Goal: Communication & Community: Participate in discussion

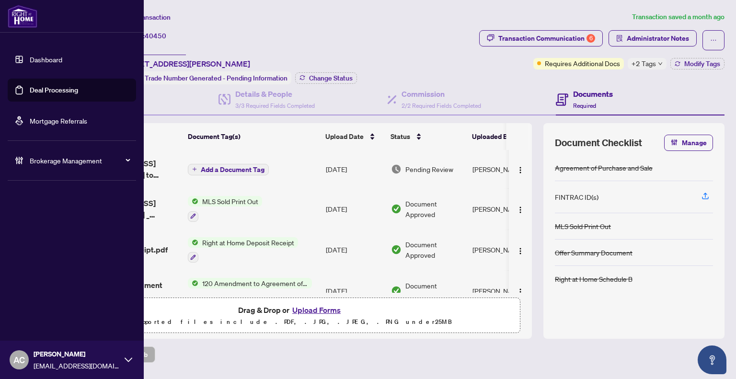
scroll to position [96, 0]
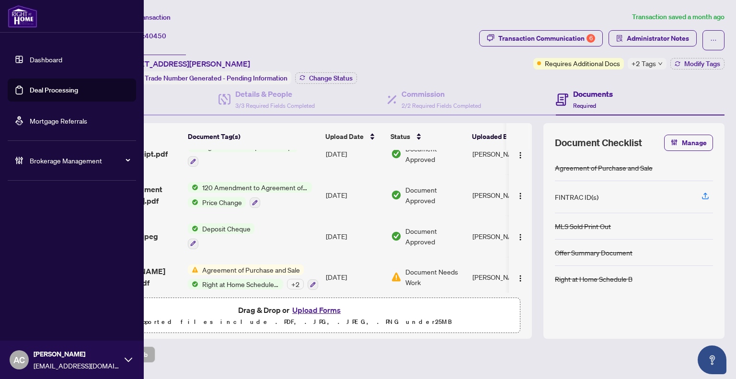
click at [30, 56] on link "Dashboard" at bounding box center [46, 59] width 33 height 9
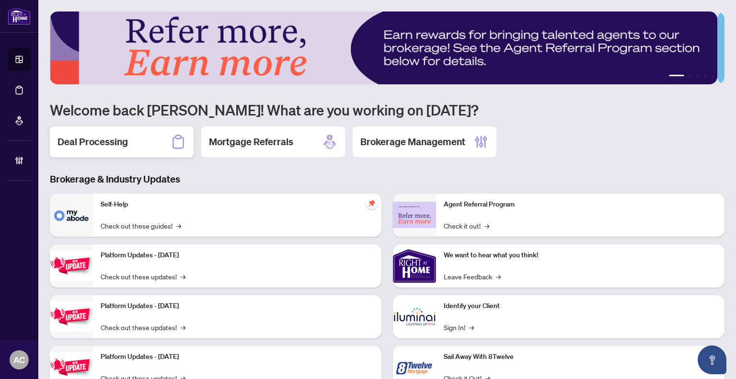
click at [111, 145] on h2 "Deal Processing" at bounding box center [93, 141] width 70 height 13
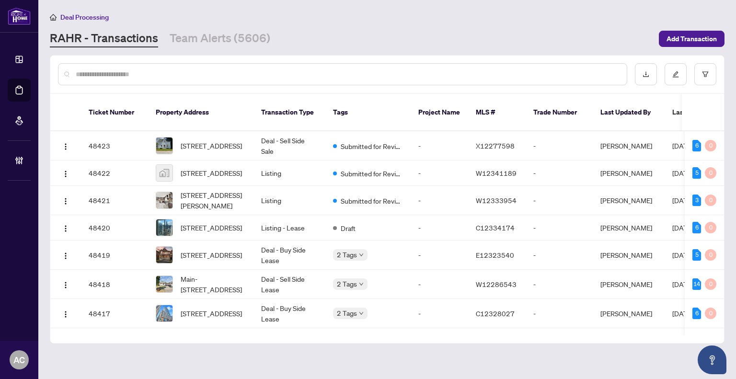
click at [146, 69] on input "text" at bounding box center [348, 74] width 544 height 11
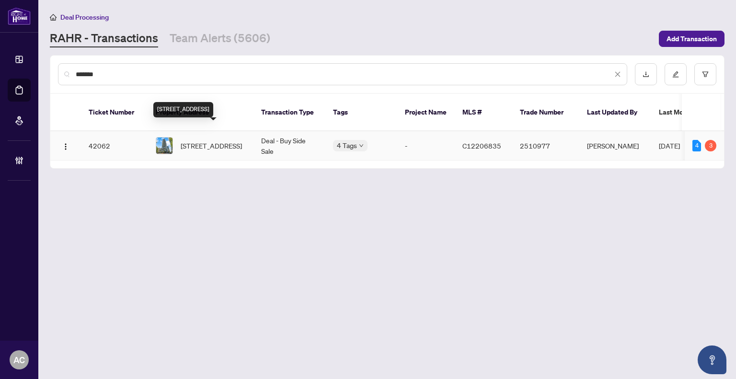
type input "*******"
click at [201, 140] on span "[STREET_ADDRESS]" at bounding box center [211, 145] width 61 height 11
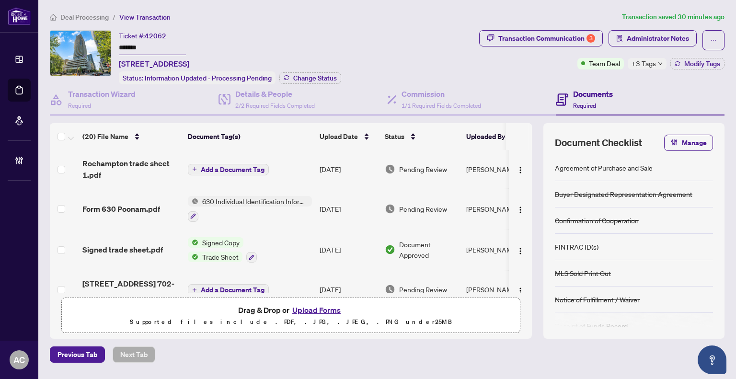
click at [658, 64] on icon "down" at bounding box center [660, 63] width 5 height 5
click at [506, 78] on div "Transaction Communication 3 Administrator Notes Team Deal +3 Tags Modify Tags" at bounding box center [601, 57] width 249 height 54
click at [576, 34] on div "Transaction Communication 3" at bounding box center [547, 38] width 97 height 15
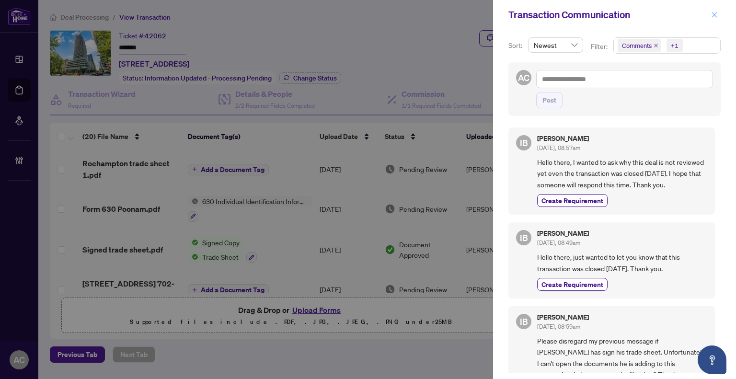
click at [715, 15] on icon "close" at bounding box center [714, 14] width 5 height 5
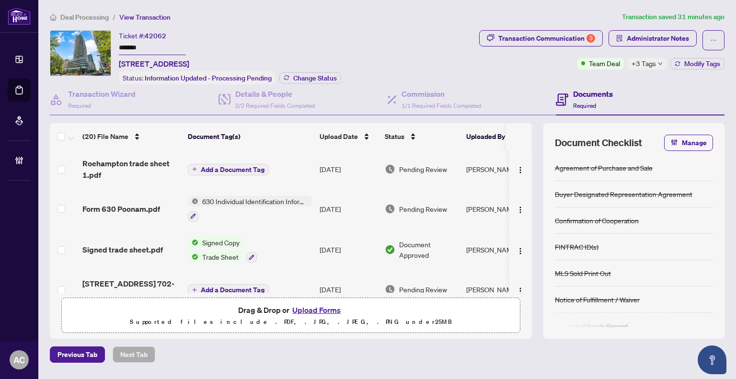
click at [658, 63] on icon "down" at bounding box center [660, 63] width 5 height 5
click at [442, 59] on div "Ticket #: 42062 ******* [STREET_ADDRESS] Status: Information Updated - Processi…" at bounding box center [263, 57] width 426 height 54
click at [578, 38] on div "Transaction Communication 3" at bounding box center [547, 38] width 97 height 15
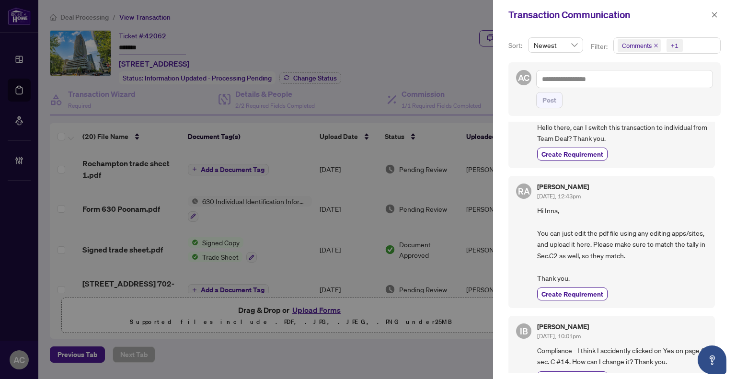
scroll to position [318, 0]
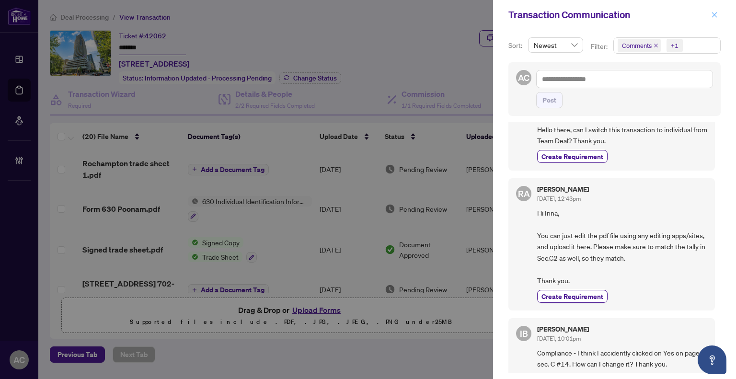
click at [714, 13] on icon "close" at bounding box center [714, 15] width 7 height 7
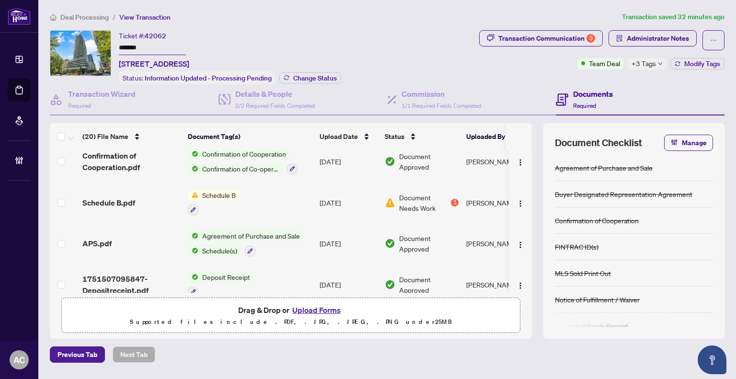
scroll to position [662, 0]
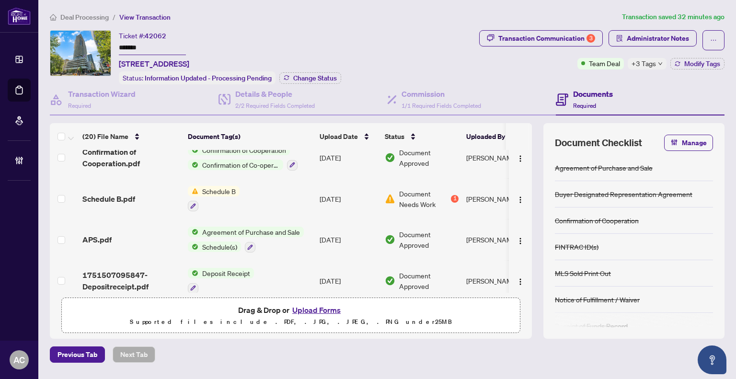
click at [347, 188] on td "[DATE]" at bounding box center [348, 198] width 65 height 41
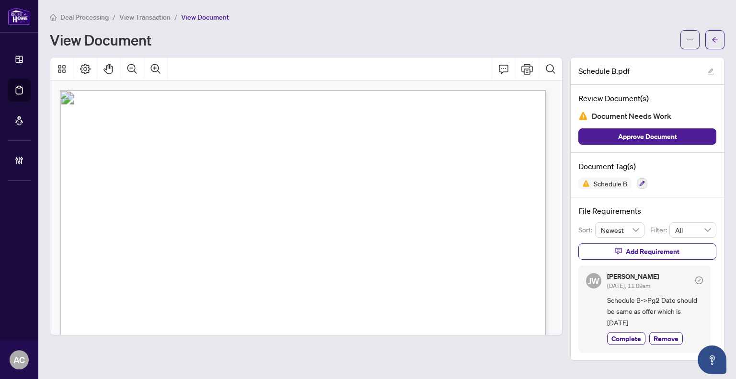
click at [140, 16] on span "View Transaction" at bounding box center [144, 17] width 51 height 9
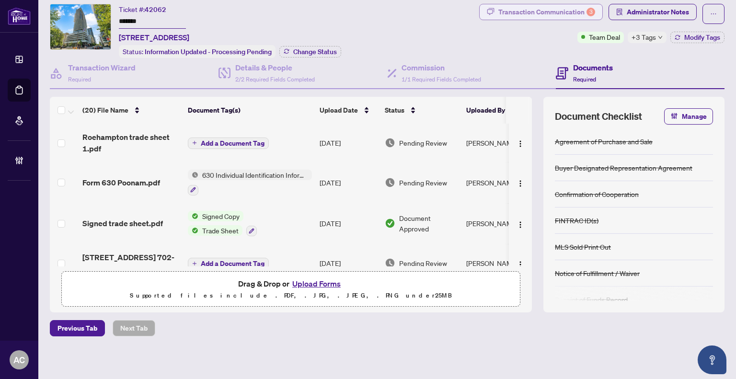
click at [528, 13] on div "Transaction Communication 3" at bounding box center [547, 11] width 97 height 15
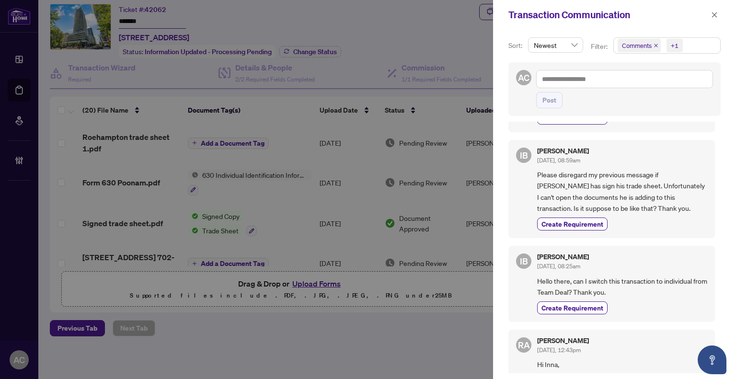
scroll to position [288, 0]
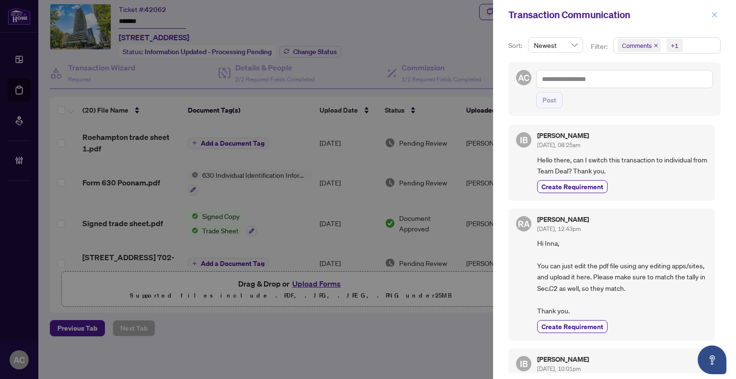
click at [713, 15] on icon "close" at bounding box center [714, 15] width 7 height 7
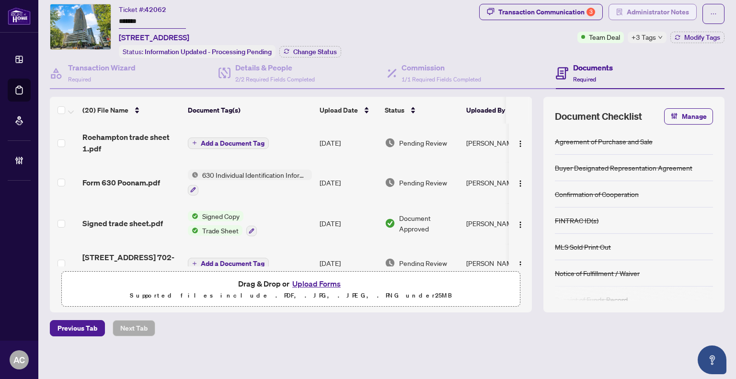
click at [635, 14] on span "Administrator Notes" at bounding box center [658, 11] width 62 height 15
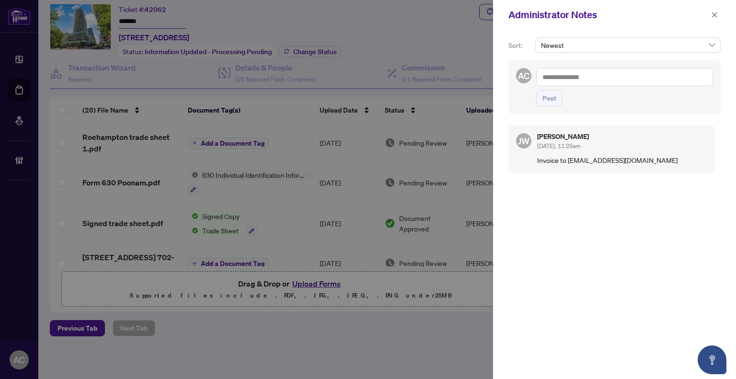
click at [564, 73] on textarea at bounding box center [624, 77] width 177 height 18
click at [587, 86] on span "[PERSON_NAME]" at bounding box center [616, 84] width 104 height 9
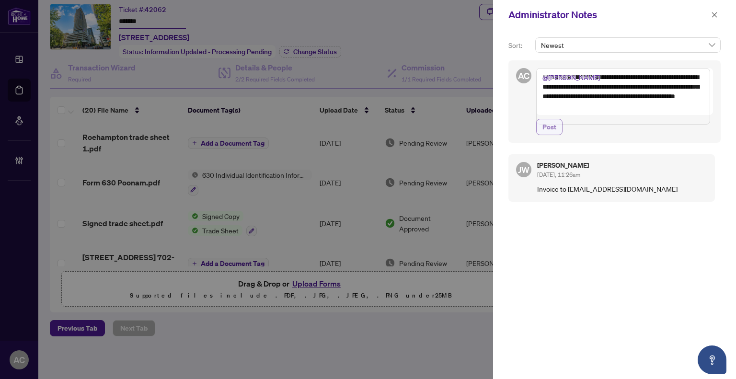
type textarea "**********"
click at [552, 135] on span "Post" at bounding box center [550, 126] width 14 height 15
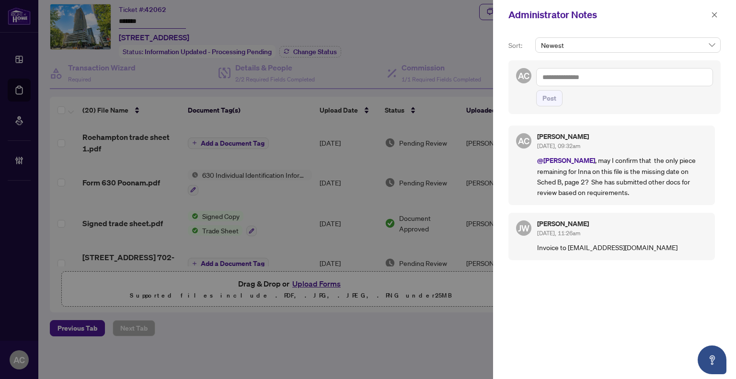
click at [567, 73] on textarea at bounding box center [624, 77] width 177 height 18
click at [596, 86] on span "[PERSON_NAME] Accounting" at bounding box center [625, 84] width 86 height 9
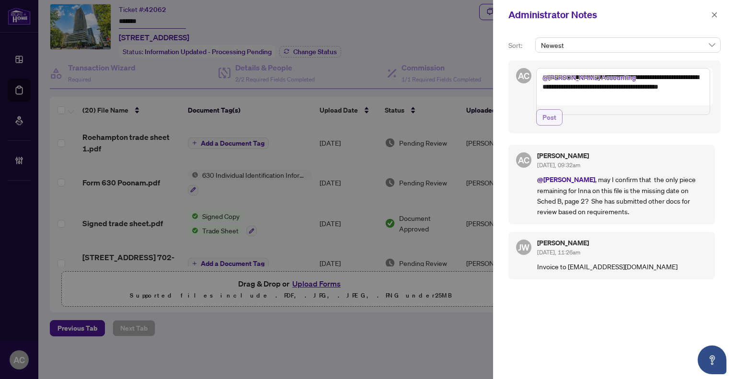
type textarea "**********"
click at [551, 123] on span "Post" at bounding box center [550, 117] width 14 height 15
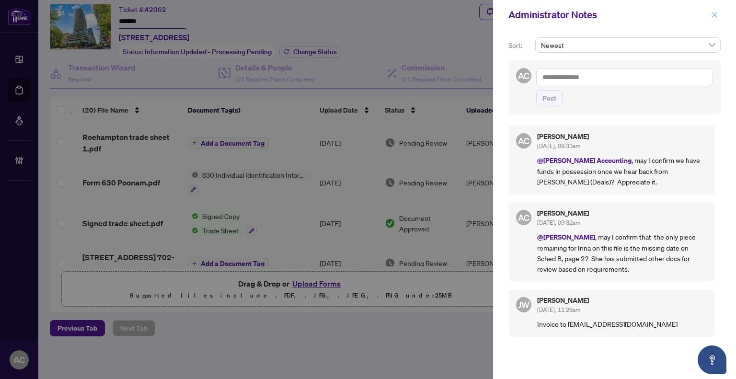
click at [713, 12] on icon "close" at bounding box center [714, 15] width 7 height 7
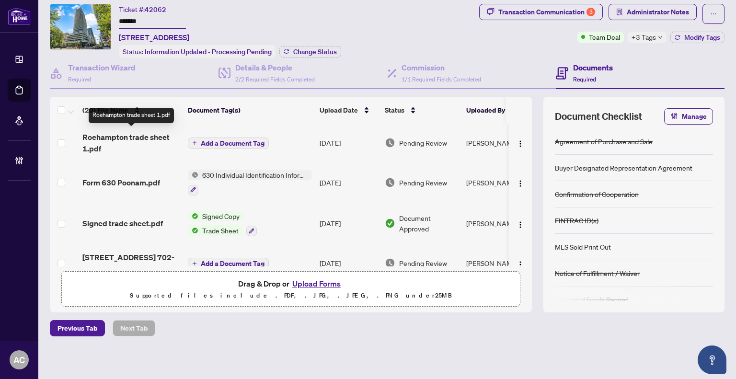
click at [129, 146] on span "Roehampton trade sheet 1.pdf" at bounding box center [131, 142] width 98 height 23
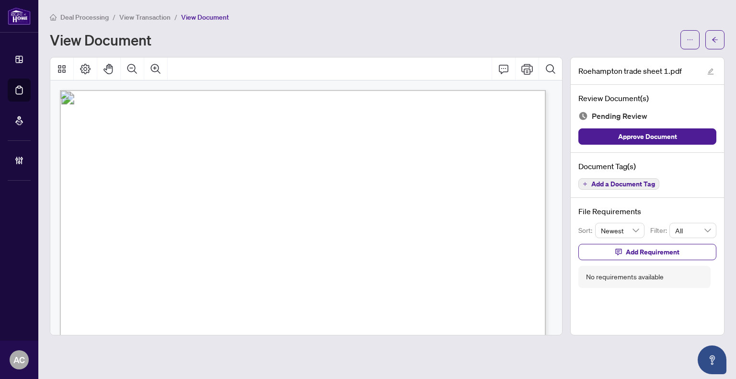
click at [148, 17] on span "View Transaction" at bounding box center [144, 17] width 51 height 9
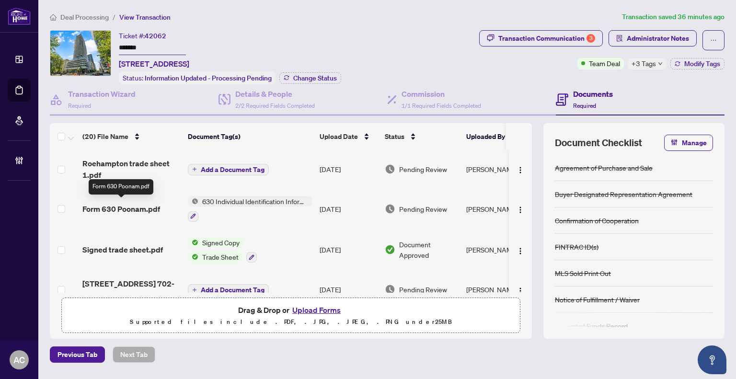
click at [127, 204] on span "Form 630 Poonam.pdf" at bounding box center [121, 209] width 78 height 12
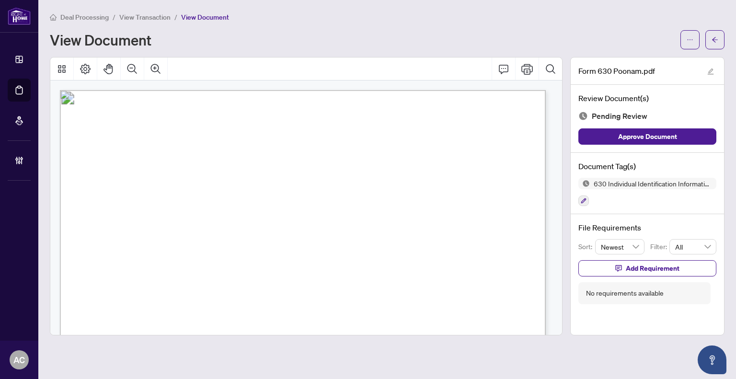
click at [150, 14] on span "View Transaction" at bounding box center [144, 17] width 51 height 9
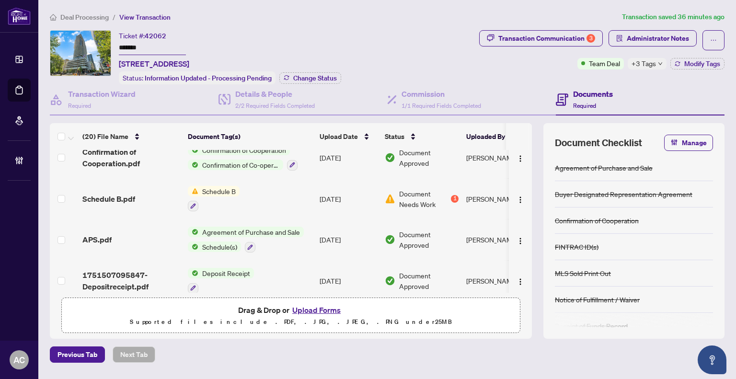
scroll to position [26, 0]
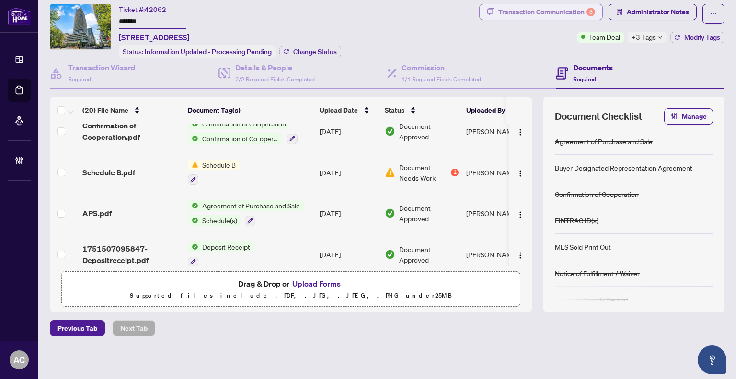
click at [540, 13] on div "Transaction Communication 3" at bounding box center [547, 11] width 97 height 15
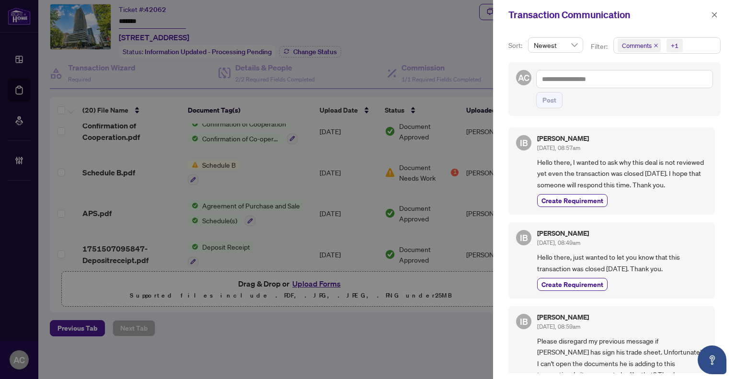
click at [573, 48] on span "Newest" at bounding box center [556, 45] width 44 height 14
click at [601, 24] on div "Transaction Communication" at bounding box center [614, 15] width 243 height 30
click at [674, 46] on div "+1" at bounding box center [675, 46] width 8 height 10
click at [646, 22] on div "Transaction Communication" at bounding box center [614, 15] width 243 height 30
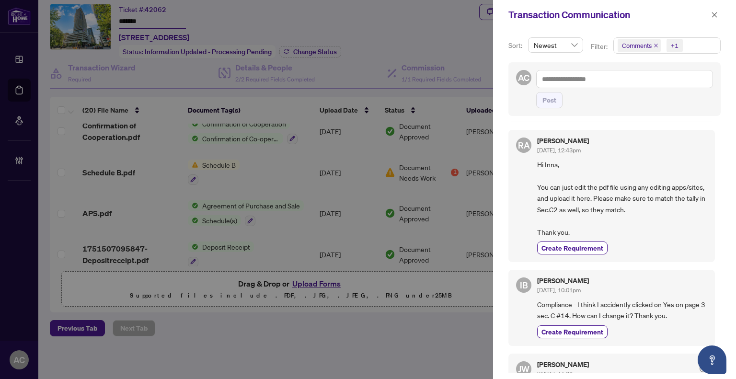
scroll to position [366, 0]
click at [711, 13] on icon "close" at bounding box center [714, 15] width 7 height 7
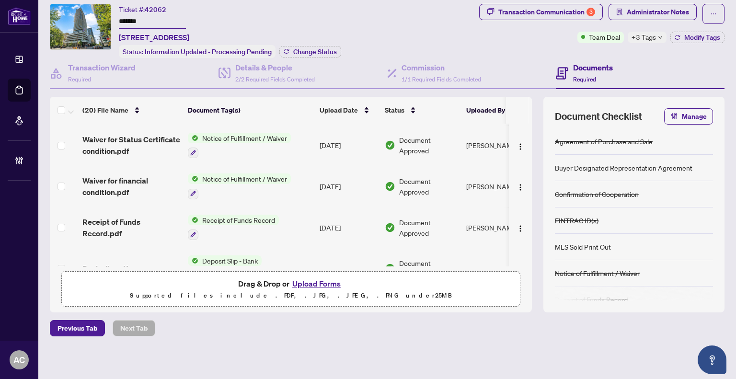
scroll to position [0, 0]
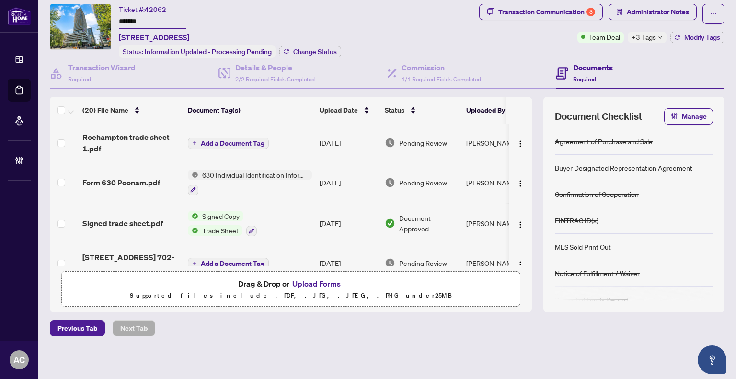
click at [140, 180] on span "Form 630 Poonam.pdf" at bounding box center [121, 183] width 78 height 12
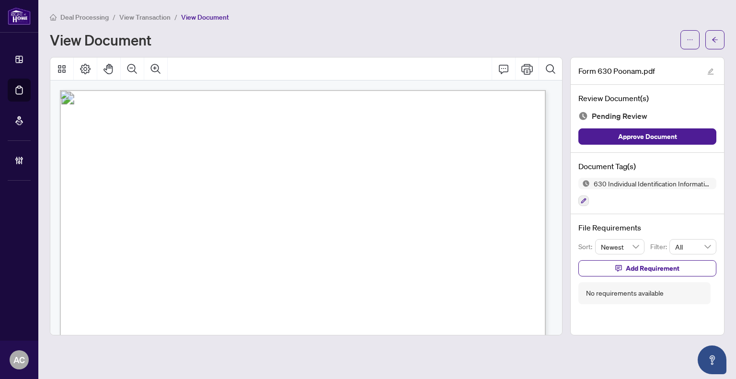
click at [150, 15] on span "View Transaction" at bounding box center [144, 17] width 51 height 9
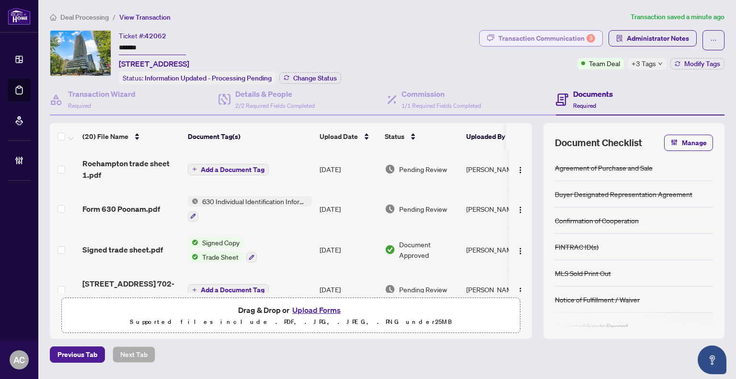
click at [544, 39] on div "Transaction Communication 3" at bounding box center [547, 38] width 97 height 15
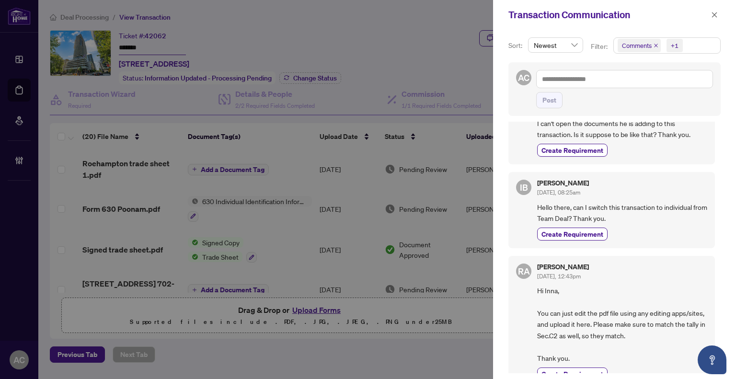
scroll to position [240, 0]
click at [2, 103] on div at bounding box center [368, 189] width 736 height 379
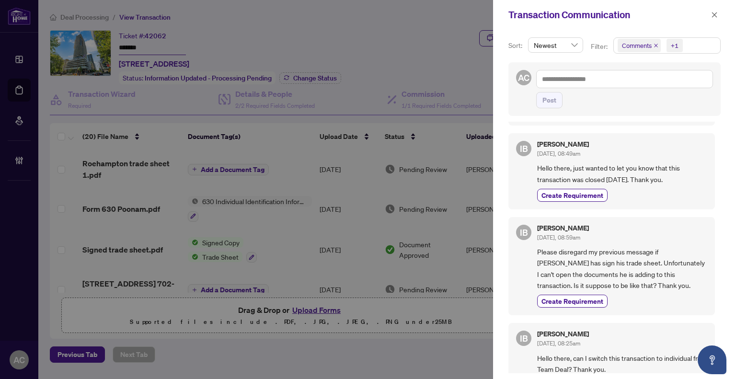
scroll to position [0, 0]
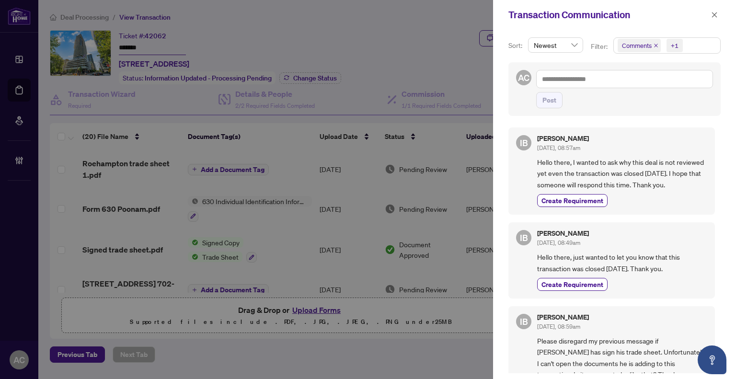
click at [454, 48] on div at bounding box center [368, 189] width 736 height 379
click at [713, 14] on icon "close" at bounding box center [714, 15] width 7 height 7
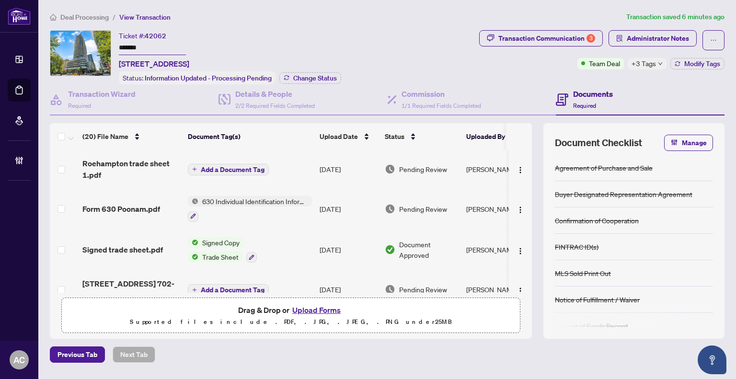
click at [408, 52] on div "Ticket #: 42062 ******* [STREET_ADDRESS] Status: Information Updated - Processi…" at bounding box center [263, 57] width 426 height 54
click at [536, 43] on div "Transaction Communication 3" at bounding box center [547, 38] width 97 height 15
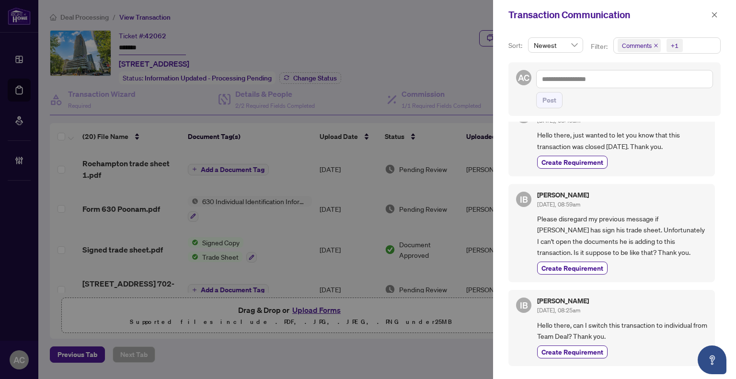
scroll to position [144, 0]
